Goal: Information Seeking & Learning: Learn about a topic

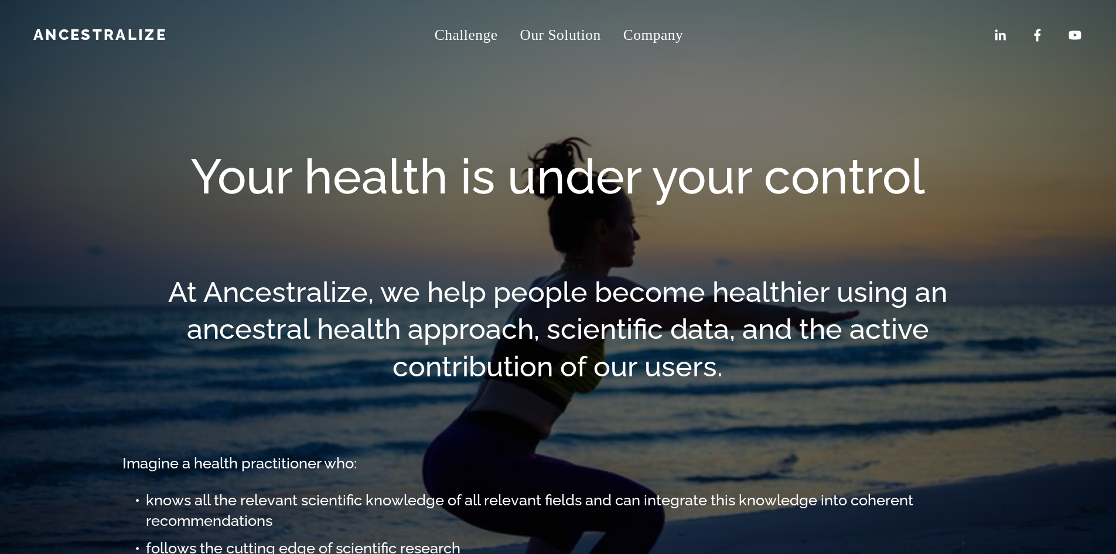
click at [0, 0] on span "Jobs" at bounding box center [0, 0] width 0 height 0
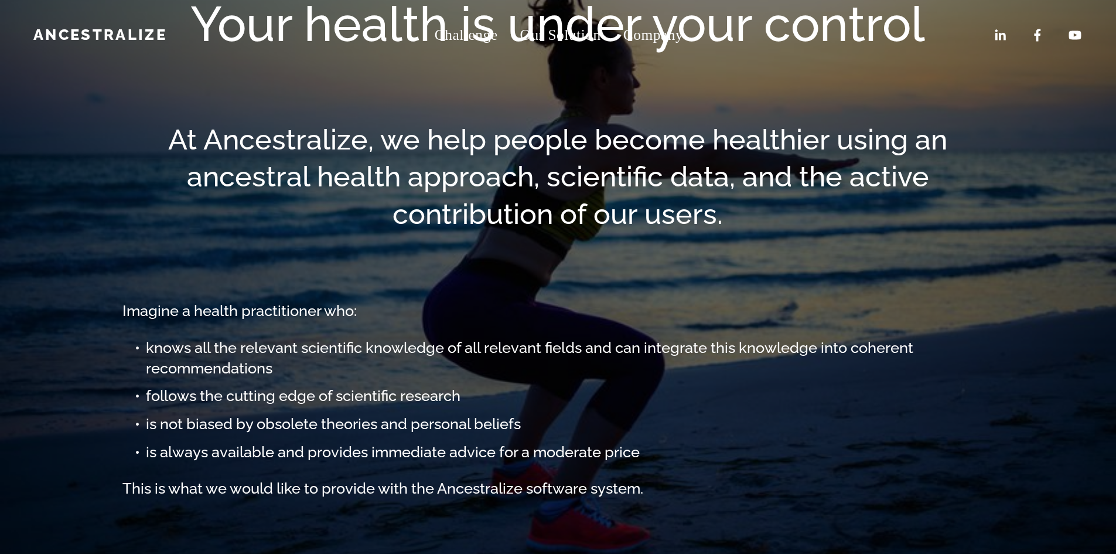
scroll to position [431, 0]
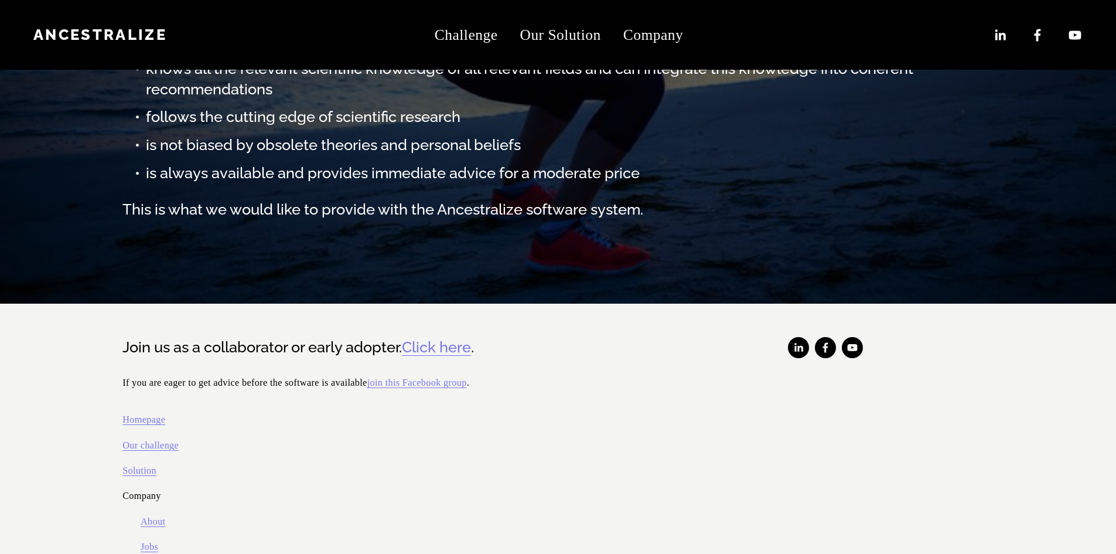
click at [157, 513] on link "About" at bounding box center [153, 521] width 25 height 17
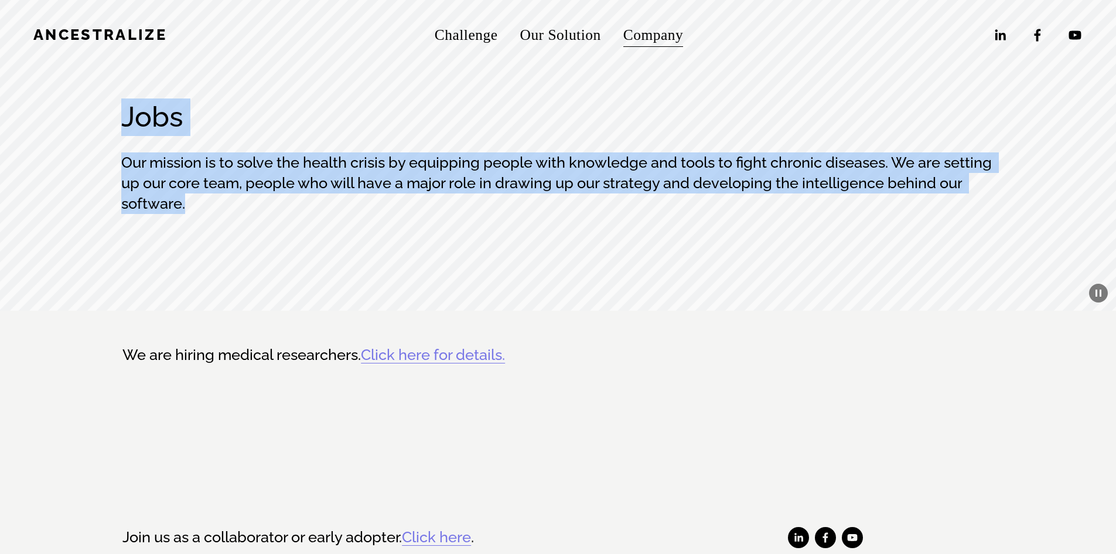
drag, startPoint x: 119, startPoint y: 97, endPoint x: 807, endPoint y: 175, distance: 692.1
click at [807, 175] on div "Jobs Our mission is to solve the health crisis by equipping people with knowled…" at bounding box center [558, 187] width 1116 height 245
click at [807, 175] on h3 "Our mission is to solve the health crisis by equipping people with knowledge an…" at bounding box center [557, 183] width 873 height 62
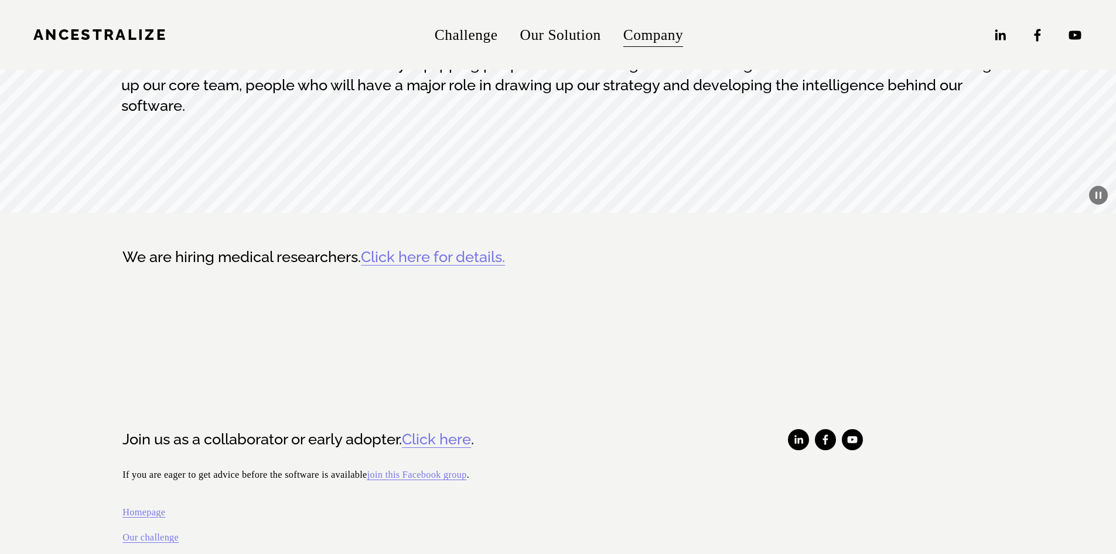
scroll to position [316, 0]
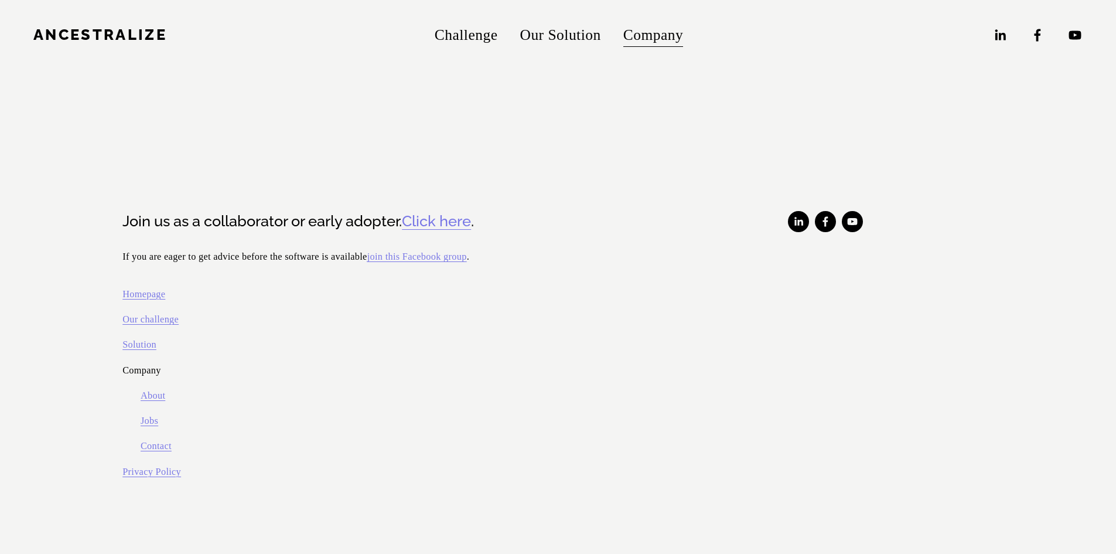
click at [151, 414] on link "Jobs" at bounding box center [150, 420] width 18 height 17
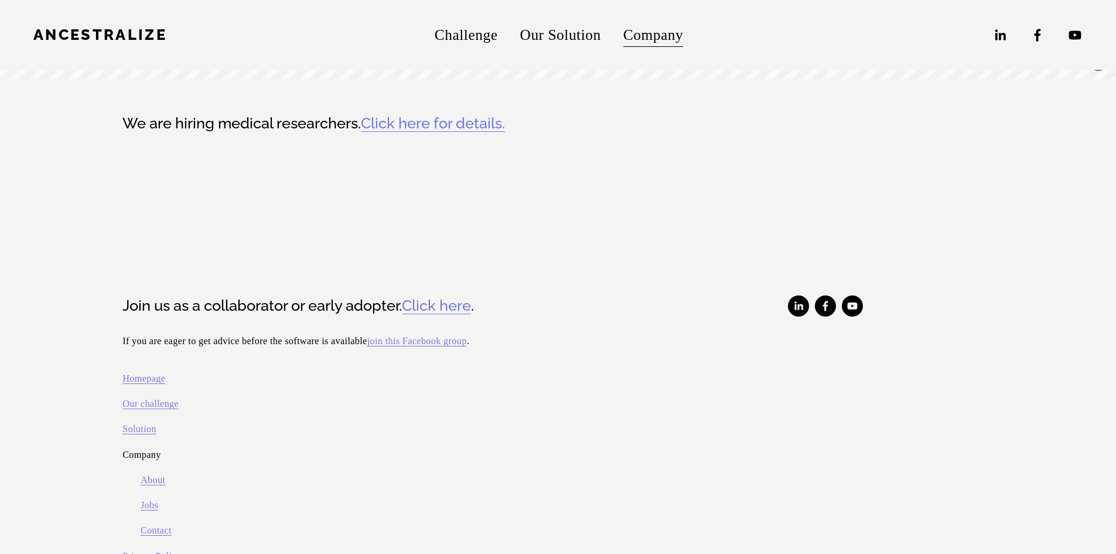
scroll to position [199, 0]
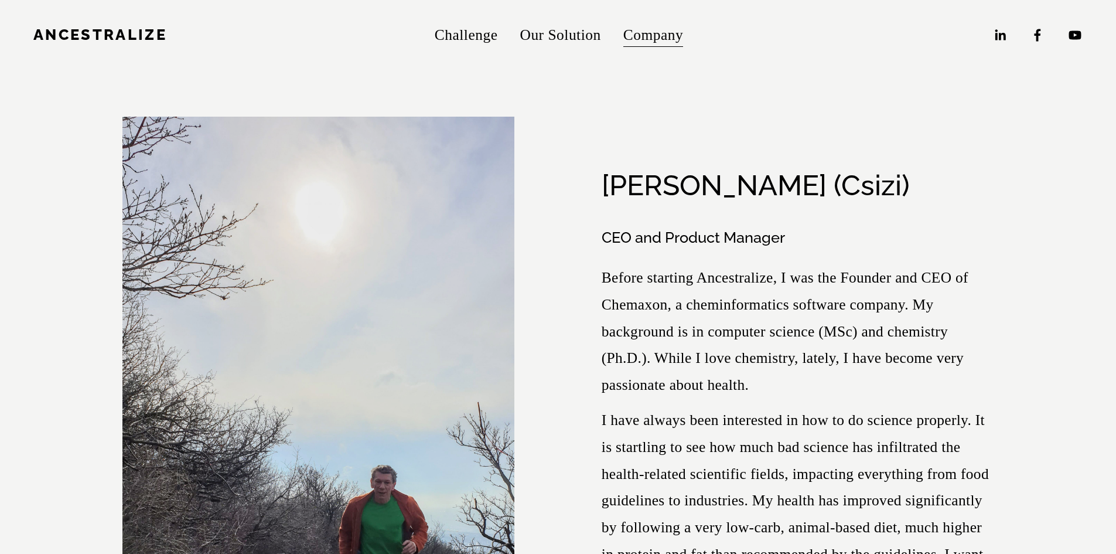
drag, startPoint x: 594, startPoint y: 261, endPoint x: 832, endPoint y: 256, distance: 238.5
click at [832, 256] on figure "[PERSON_NAME] (Csizi) CEO and Product Manager Before starting Ancestralize, I w…" at bounding box center [557, 465] width 871 height 697
click at [832, 204] on div "[PERSON_NAME] (Csizi)" at bounding box center [798, 185] width 392 height 37
drag, startPoint x: 835, startPoint y: 260, endPoint x: 600, endPoint y: 257, distance: 234.9
click at [600, 257] on figure "[PERSON_NAME] (Csizi) CEO and Product Manager Before starting Ancestralize, I w…" at bounding box center [557, 465] width 871 height 697
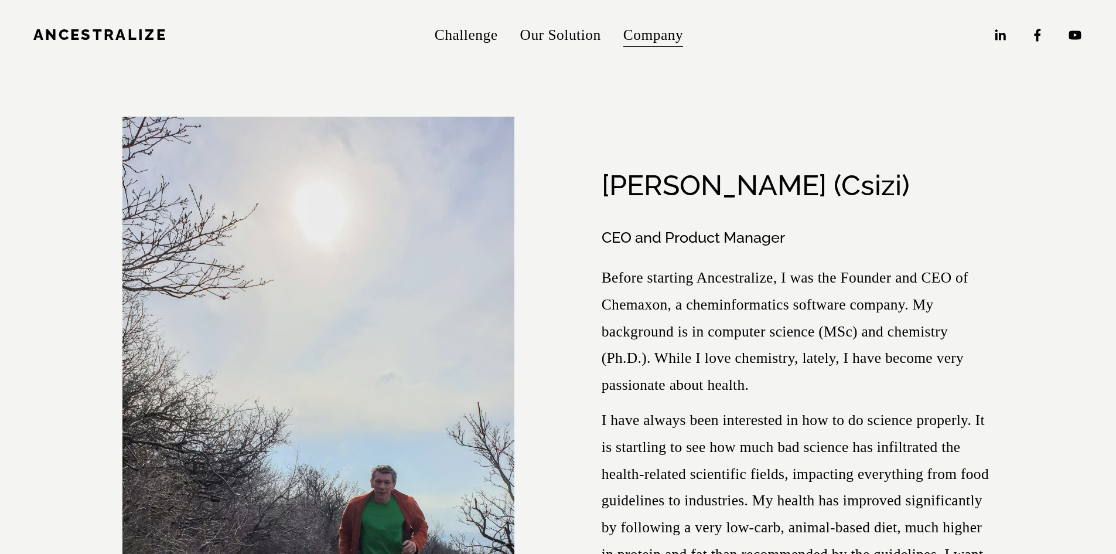
click at [600, 257] on figure "[PERSON_NAME] (Csizi) CEO and Product Manager Before starting Ancestralize, I w…" at bounding box center [557, 465] width 871 height 697
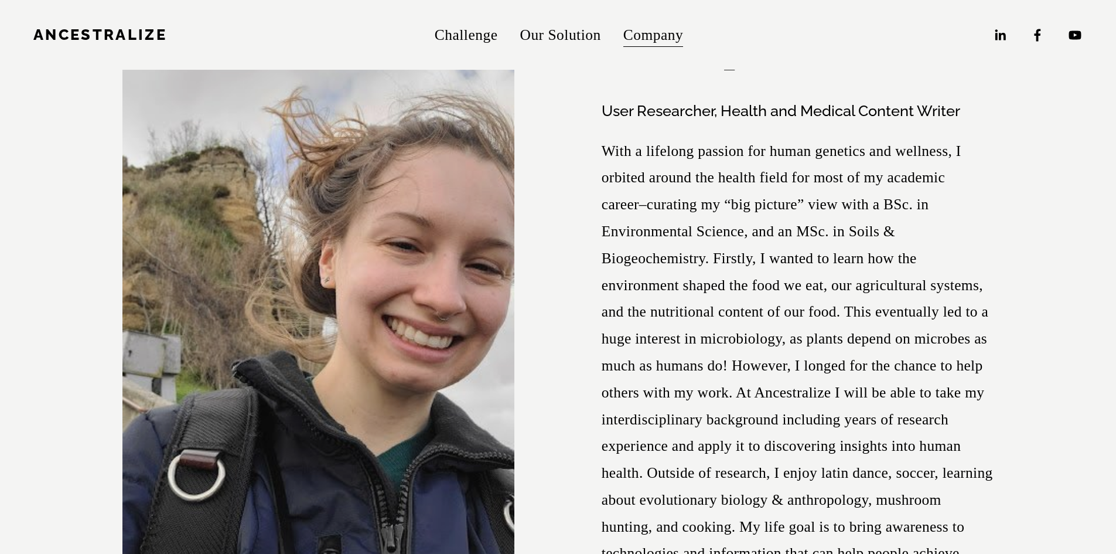
scroll to position [5981, 0]
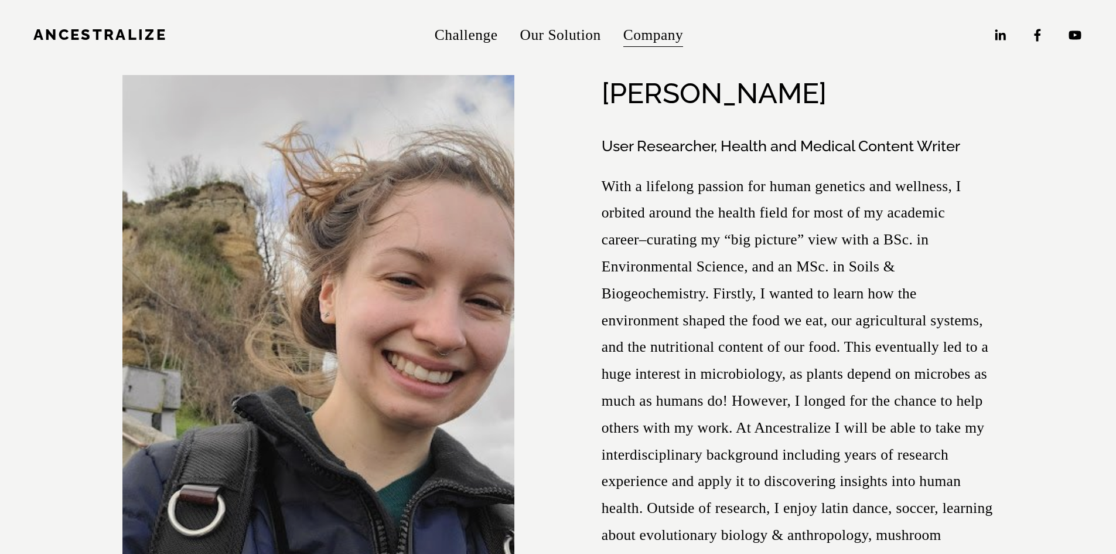
drag, startPoint x: 123, startPoint y: 156, endPoint x: 400, endPoint y: 149, distance: 277.2
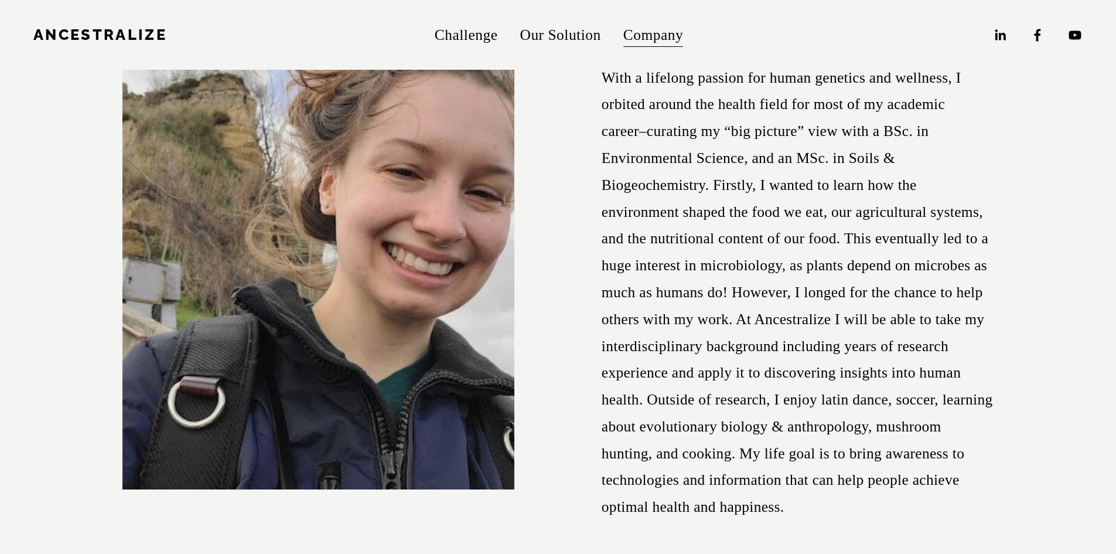
scroll to position [6098, 0]
